Goal: Find specific page/section: Find specific page/section

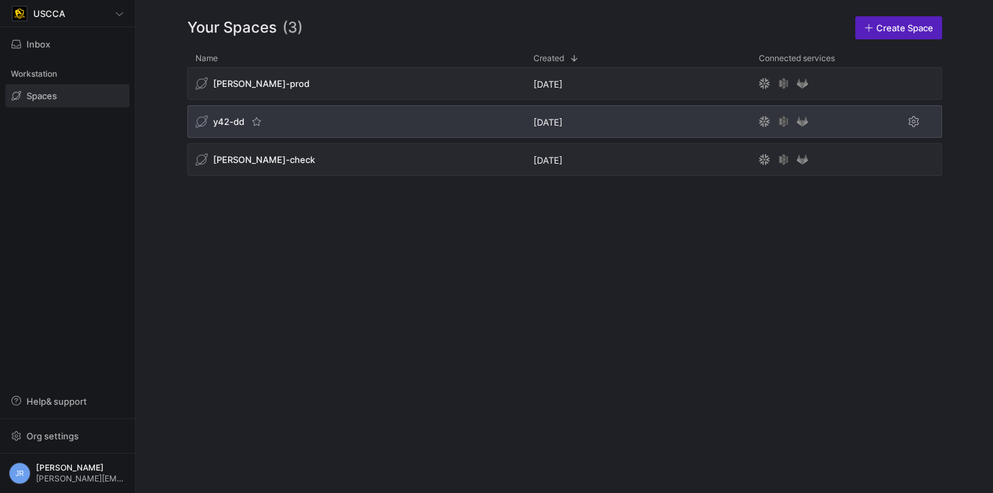
drag, startPoint x: 231, startPoint y: 121, endPoint x: 945, endPoint y: 193, distance: 717.0
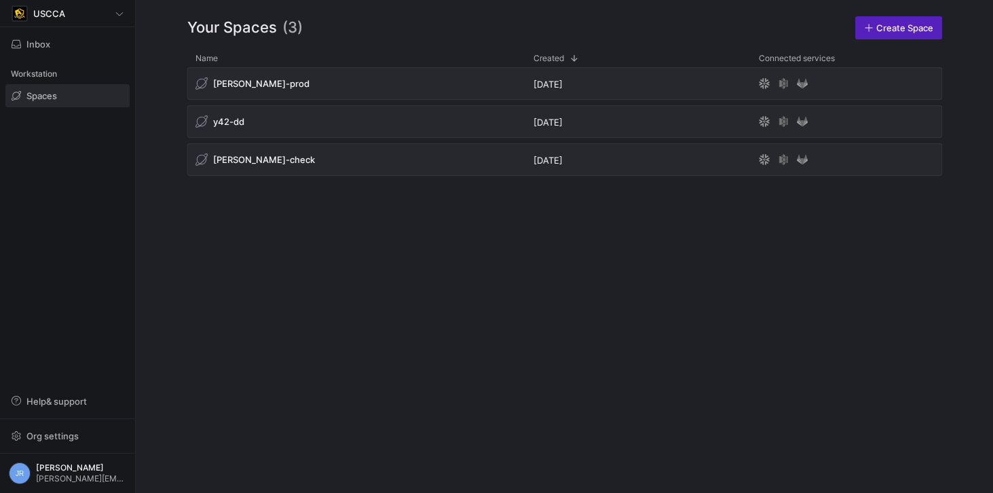
click at [232, 121] on span "y42-dd" at bounding box center [228, 121] width 31 height 11
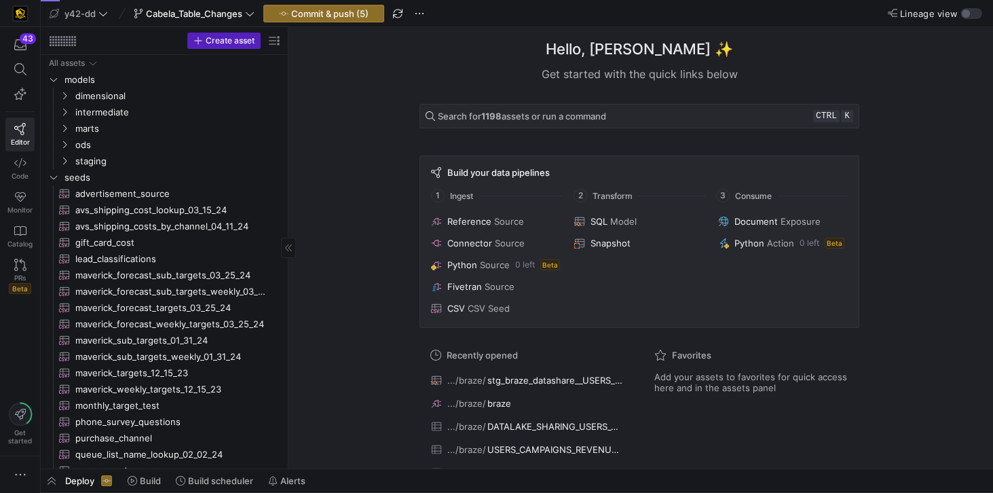
drag, startPoint x: 229, startPoint y: 191, endPoint x: 288, endPoint y: 194, distance: 59.1
click at [86, 158] on span "staging" at bounding box center [162, 161] width 174 height 16
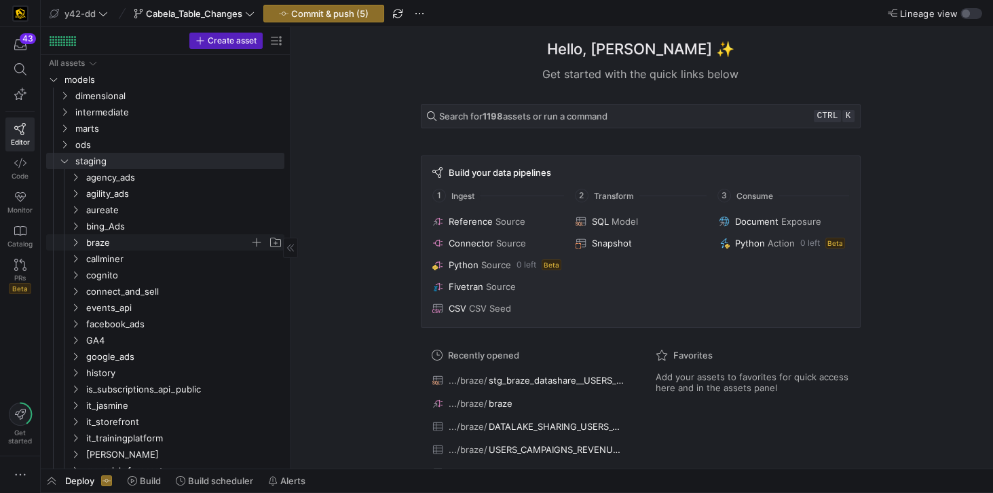
click at [107, 236] on span "braze" at bounding box center [168, 243] width 164 height 16
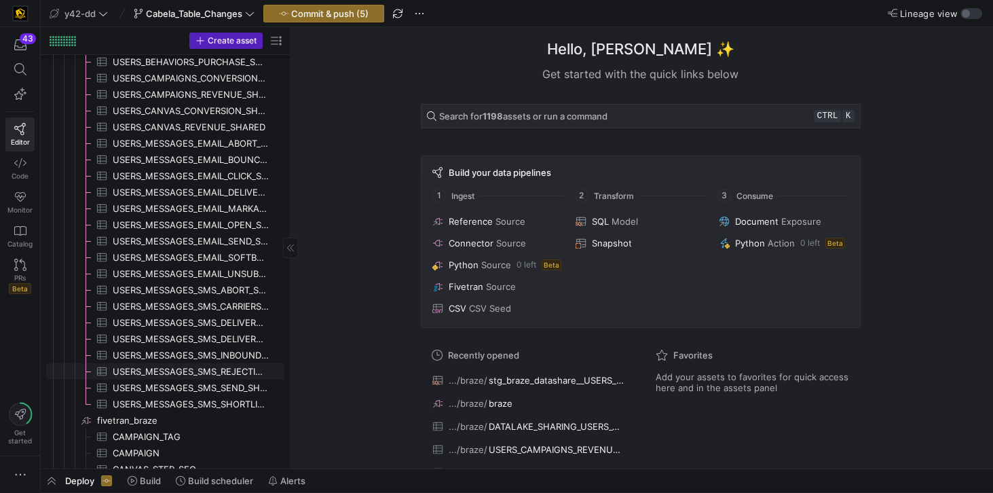
scroll to position [236, 0]
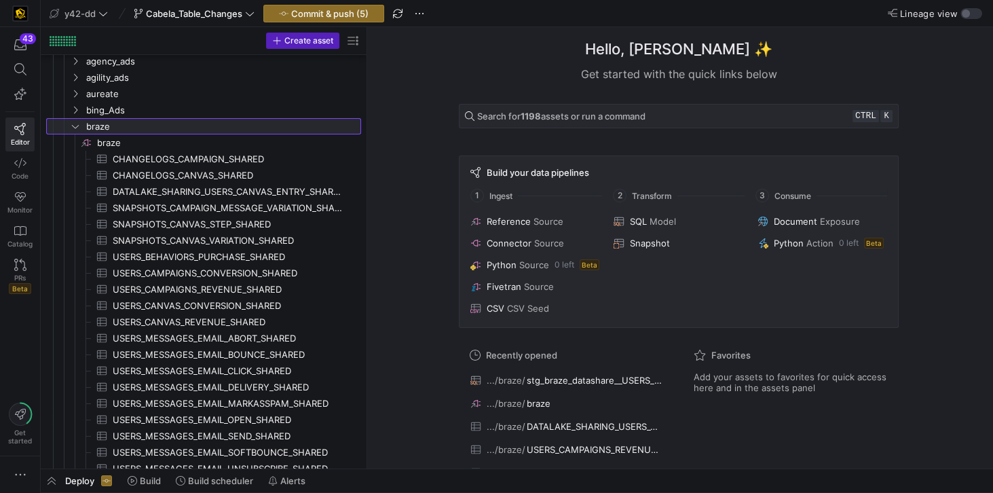
drag, startPoint x: 290, startPoint y: 272, endPoint x: 428, endPoint y: 290, distance: 138.3
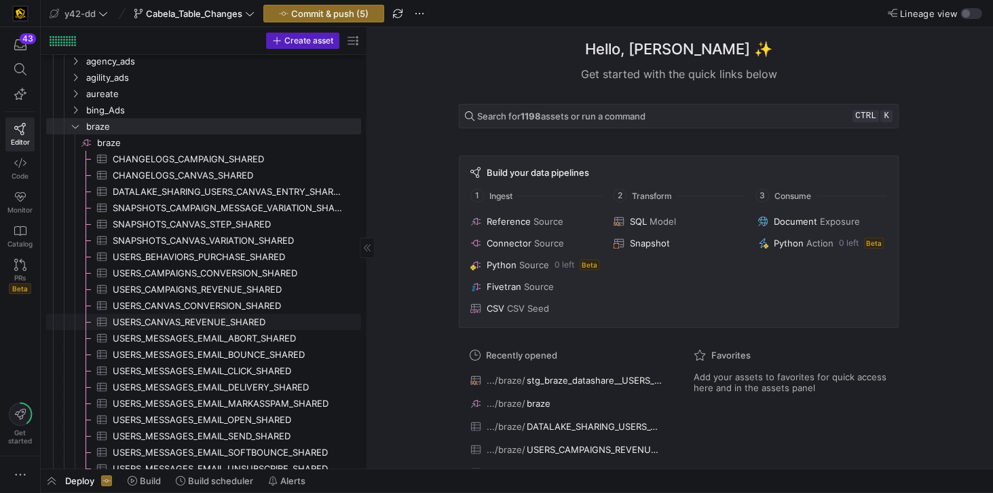
click at [223, 324] on span "USERS_CANVAS_REVENUE_SHARED​​​​​​​​​" at bounding box center [229, 322] width 233 height 16
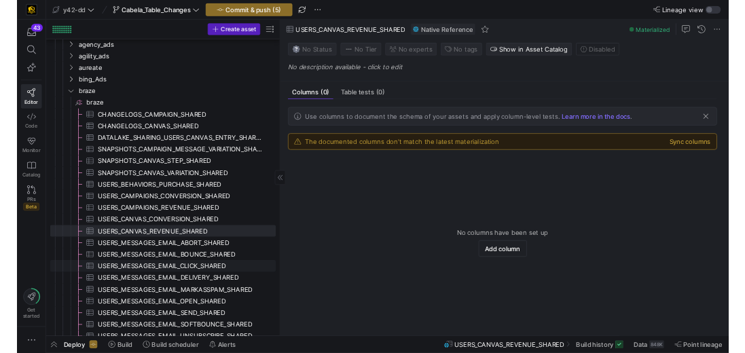
scroll to position [155, 0]
